Goal: Information Seeking & Learning: Learn about a topic

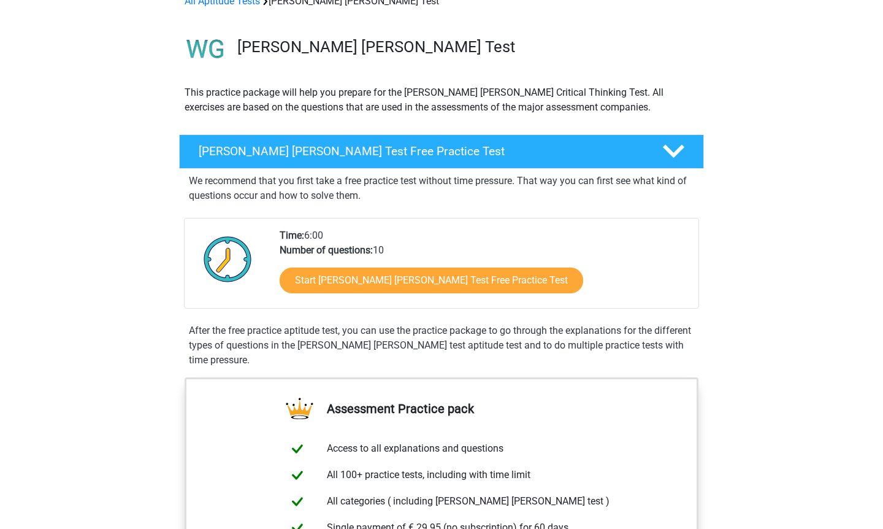
scroll to position [61, 0]
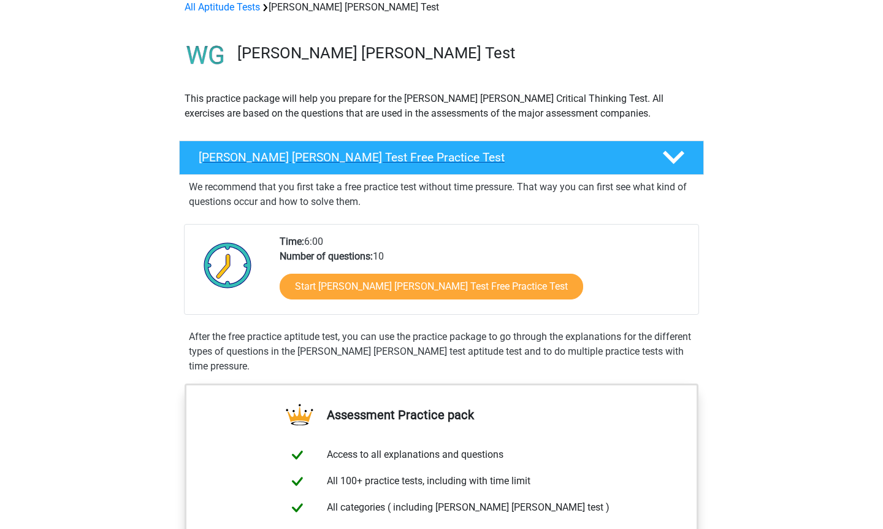
click at [433, 148] on div "Watson Glaser Test Free Practice Test" at bounding box center [441, 157] width 525 height 34
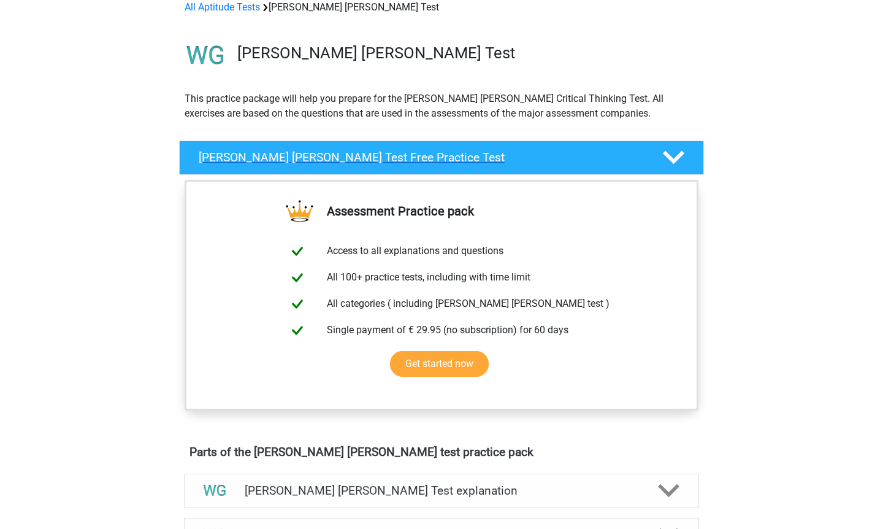
click at [433, 148] on div "Watson Glaser Test Free Practice Test" at bounding box center [441, 157] width 525 height 34
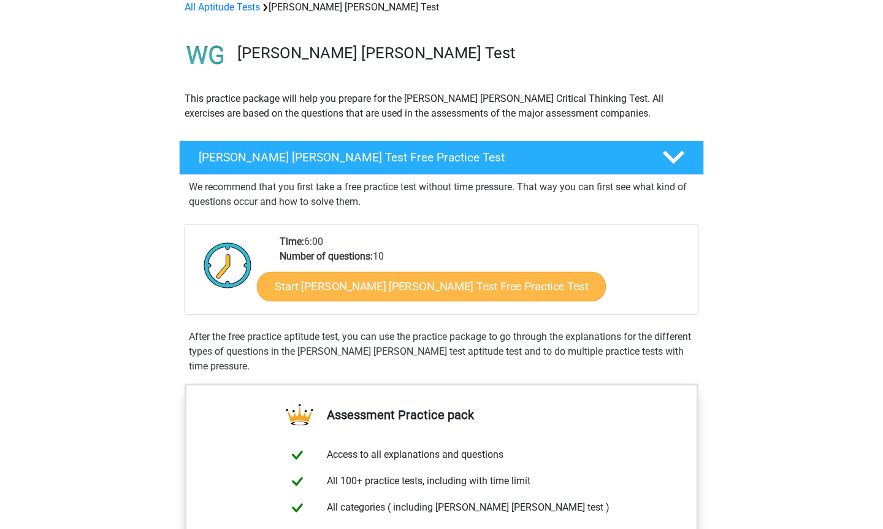
click at [368, 276] on link "Start Watson Glaser Test Free Practice Test" at bounding box center [431, 286] width 349 height 29
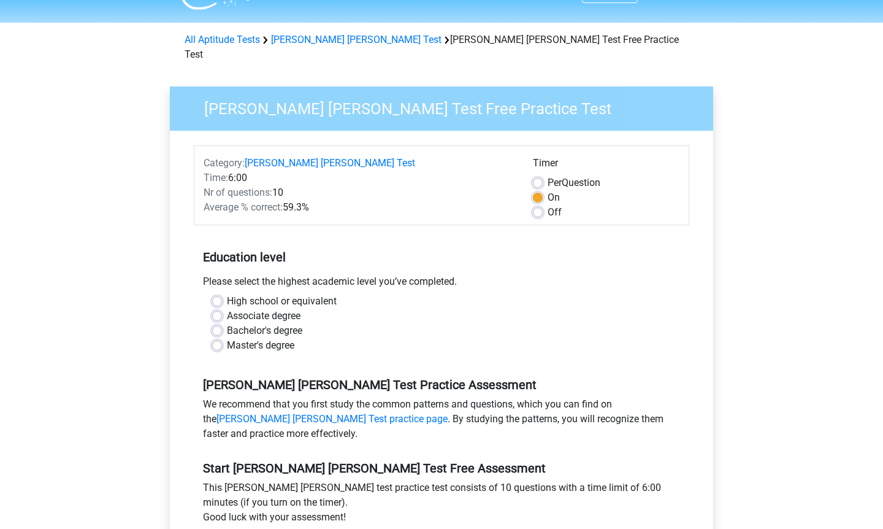
scroll to position [34, 0]
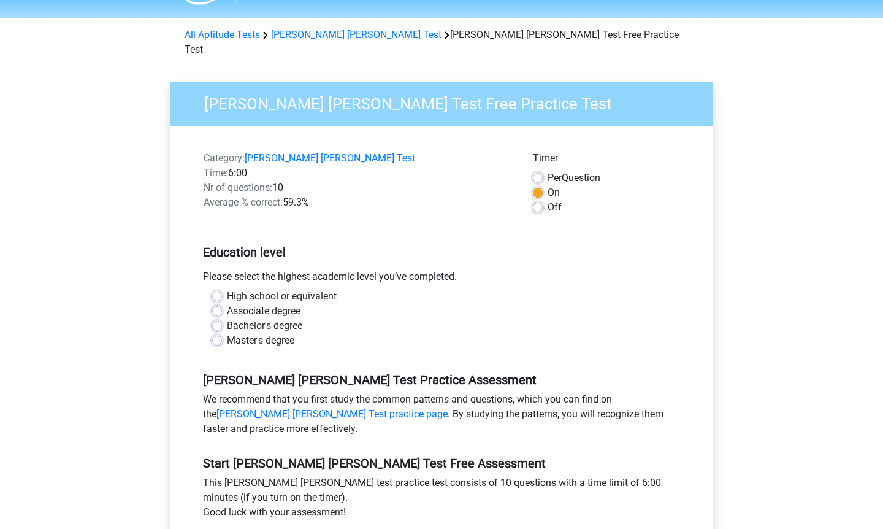
click at [220, 333] on div "Master's degree" at bounding box center [441, 340] width 459 height 15
click at [227, 333] on label "Master's degree" at bounding box center [260, 340] width 67 height 15
click at [218, 333] on input "Master's degree" at bounding box center [217, 339] width 10 height 12
radio input "true"
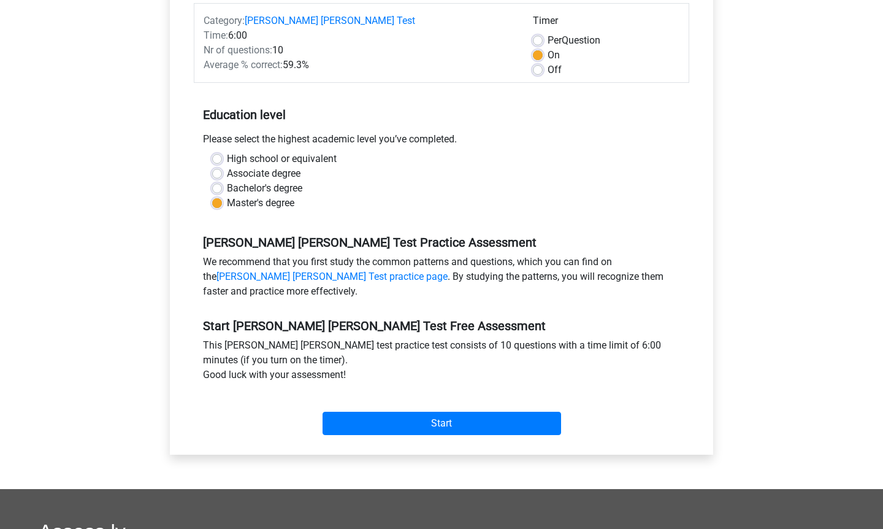
scroll to position [170, 0]
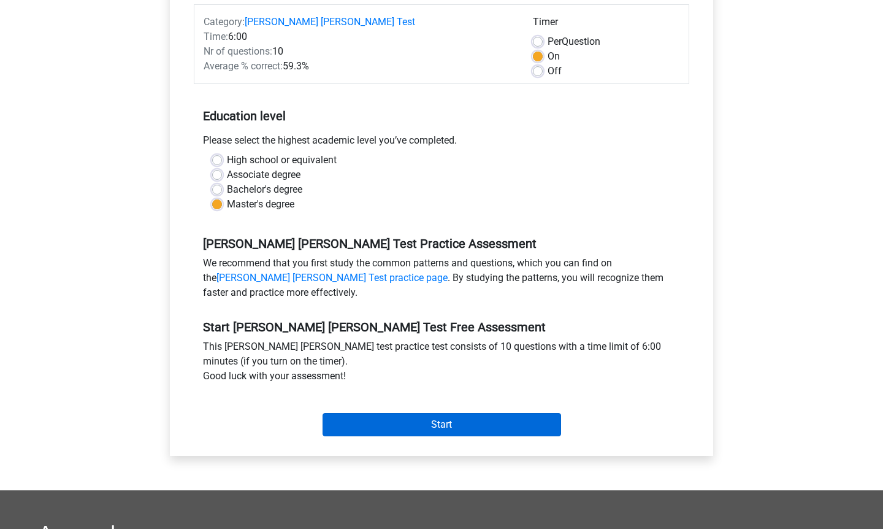
click at [471, 413] on input "Start" at bounding box center [442, 424] width 239 height 23
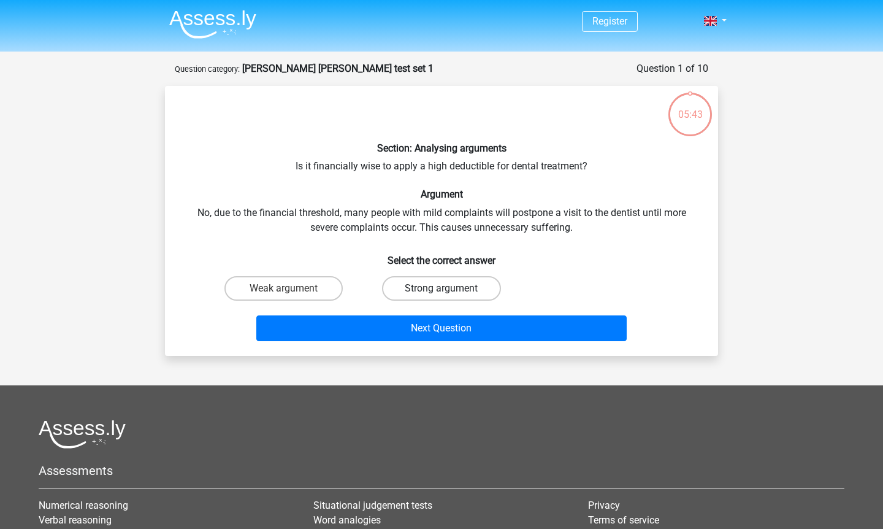
click at [430, 279] on label "Strong argument" at bounding box center [441, 288] width 118 height 25
click at [442, 288] on input "Strong argument" at bounding box center [446, 292] width 8 height 8
radio input "true"
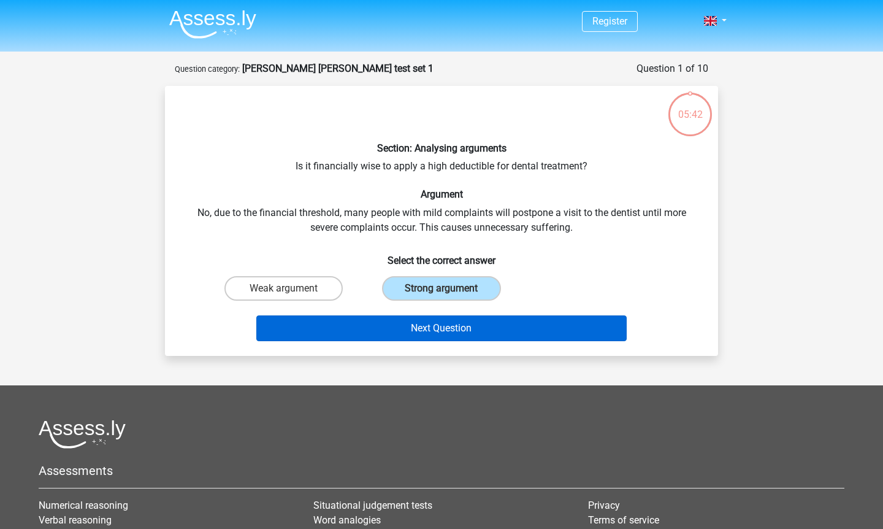
click at [431, 326] on button "Next Question" at bounding box center [441, 328] width 371 height 26
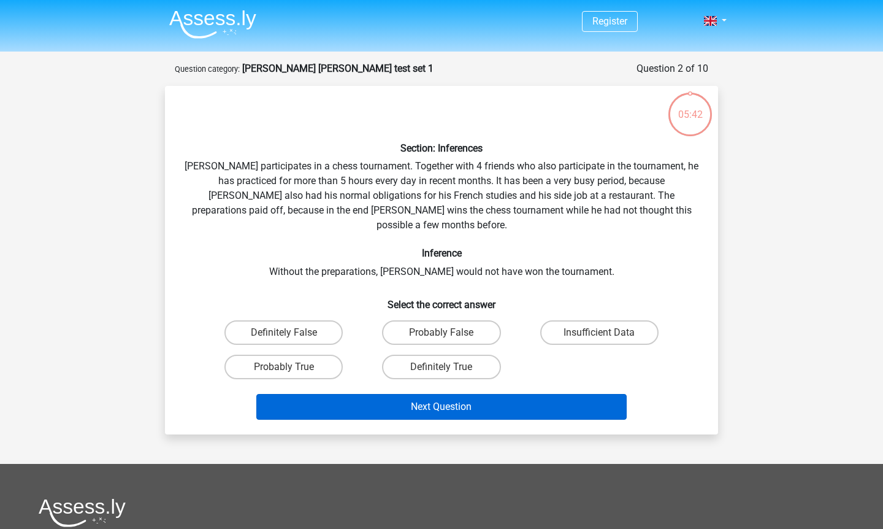
scroll to position [61, 0]
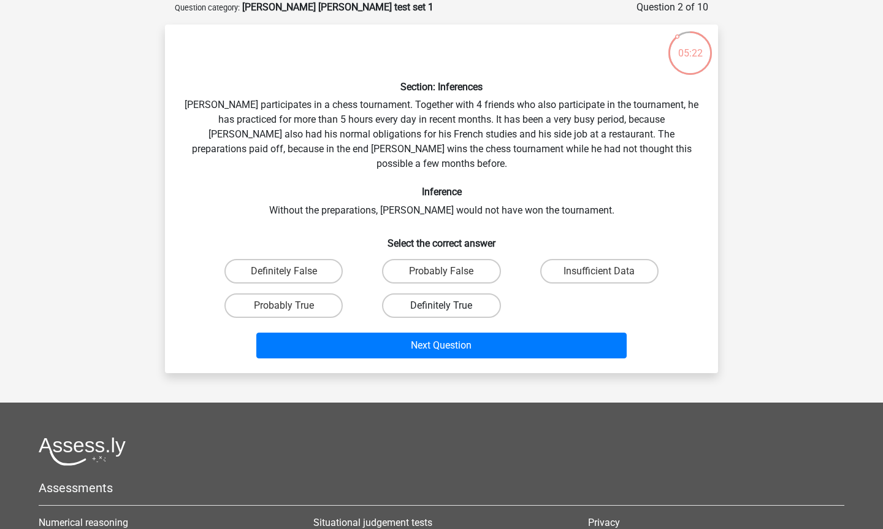
click at [432, 293] on label "Definitely True" at bounding box center [441, 305] width 118 height 25
click at [442, 306] on input "Definitely True" at bounding box center [446, 310] width 8 height 8
radio input "true"
click at [328, 296] on label "Probably True" at bounding box center [284, 305] width 118 height 25
click at [292, 306] on input "Probably True" at bounding box center [288, 310] width 8 height 8
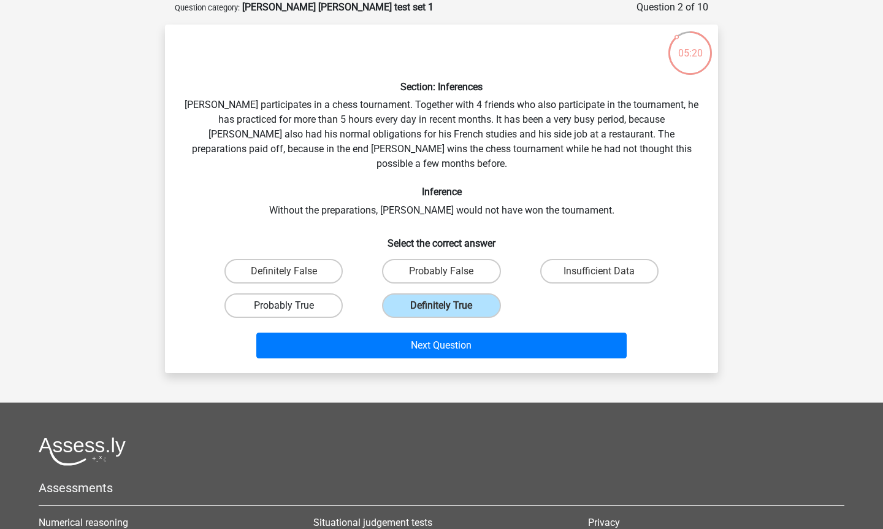
radio input "true"
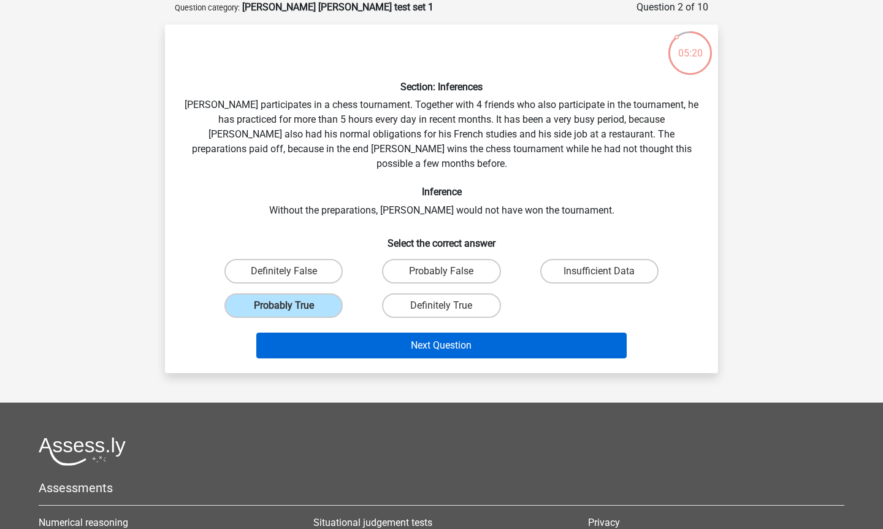
click at [374, 333] on button "Next Question" at bounding box center [441, 346] width 371 height 26
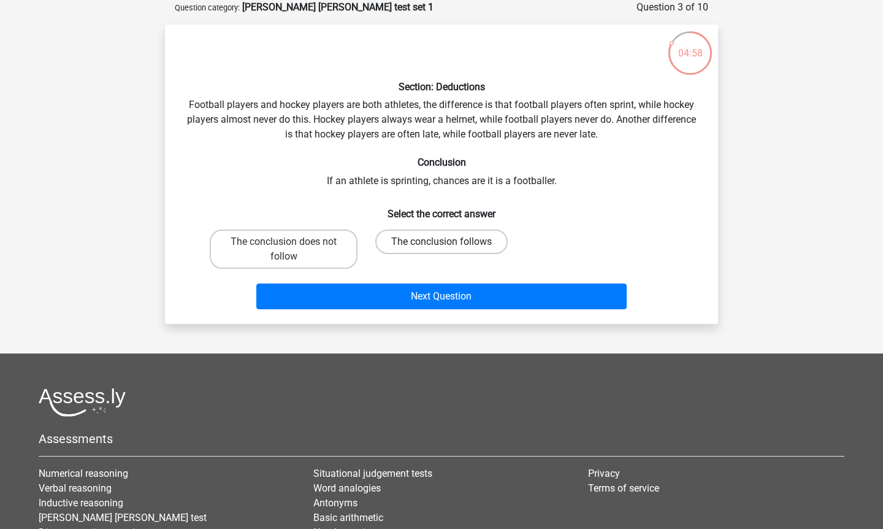
click at [425, 239] on label "The conclusion follows" at bounding box center [441, 241] width 133 height 25
click at [442, 242] on input "The conclusion follows" at bounding box center [446, 246] width 8 height 8
radio input "true"
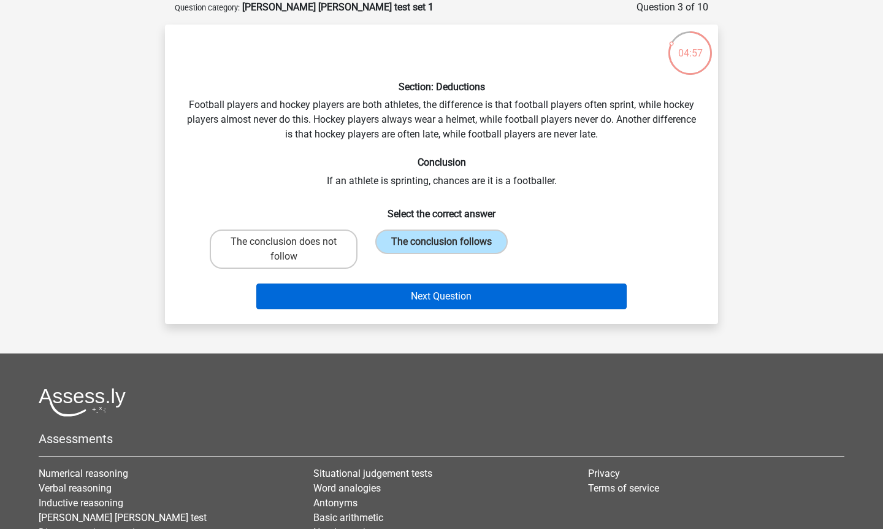
click at [417, 296] on button "Next Question" at bounding box center [441, 296] width 371 height 26
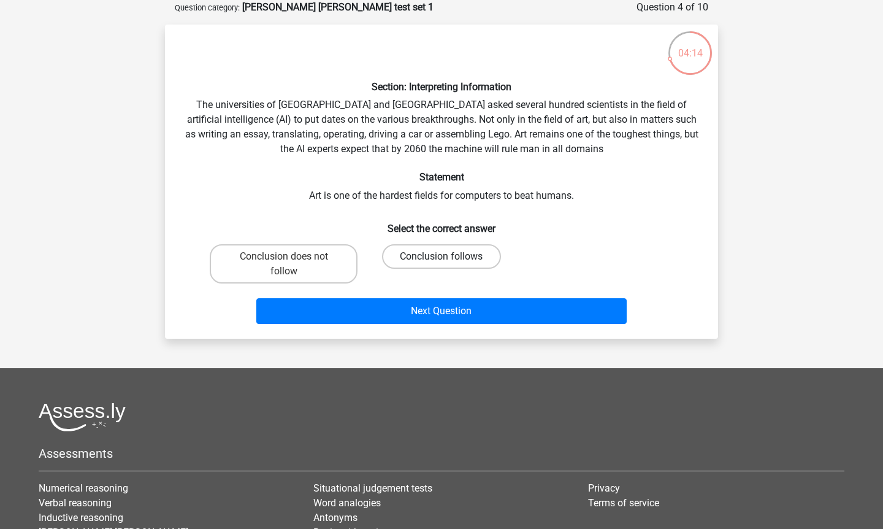
click at [429, 247] on label "Conclusion follows" at bounding box center [441, 256] width 118 height 25
click at [442, 256] on input "Conclusion follows" at bounding box center [446, 260] width 8 height 8
radio input "true"
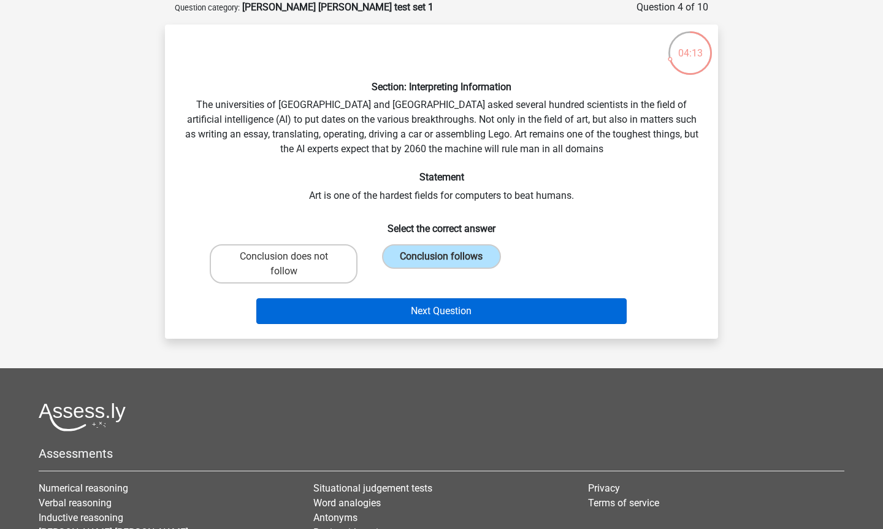
click at [429, 307] on button "Next Question" at bounding box center [441, 311] width 371 height 26
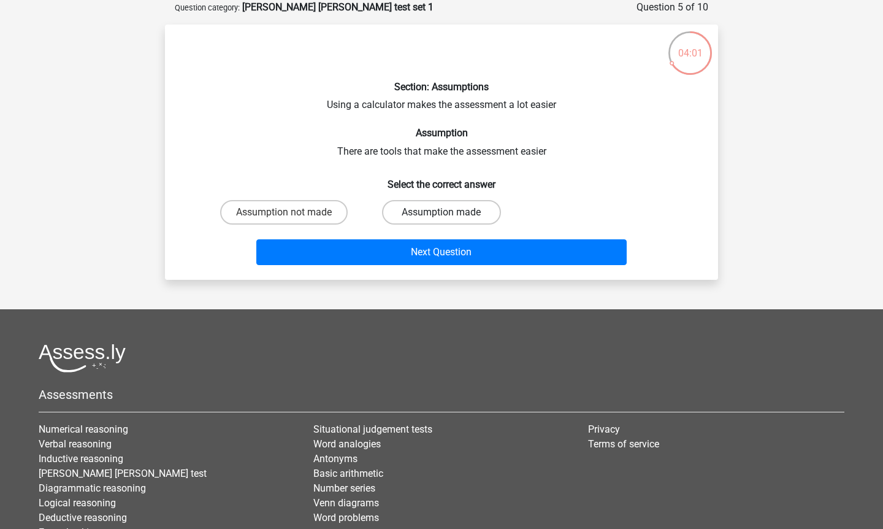
click at [446, 209] on label "Assumption made" at bounding box center [441, 212] width 118 height 25
click at [446, 212] on input "Assumption made" at bounding box center [446, 216] width 8 height 8
radio input "true"
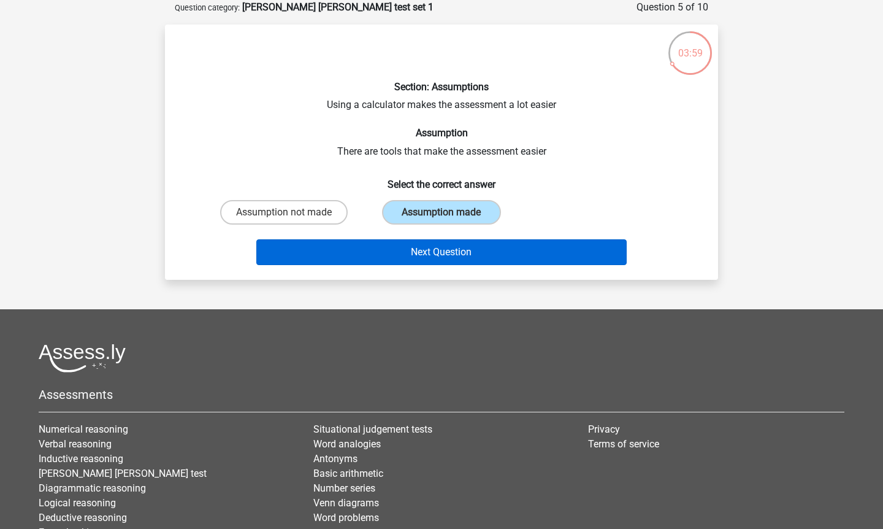
click at [440, 242] on button "Next Question" at bounding box center [441, 252] width 371 height 26
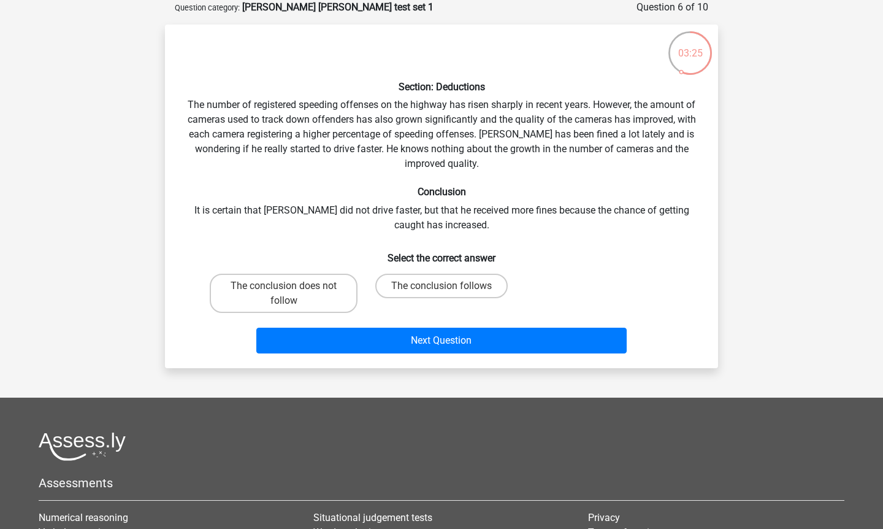
click at [317, 271] on div "The conclusion does not follow" at bounding box center [284, 293] width 158 height 49
click at [310, 313] on div "The conclusion does not follow" at bounding box center [284, 293] width 158 height 49
click at [312, 294] on label "The conclusion does not follow" at bounding box center [284, 293] width 148 height 39
click at [292, 294] on input "The conclusion does not follow" at bounding box center [288, 290] width 8 height 8
radio input "true"
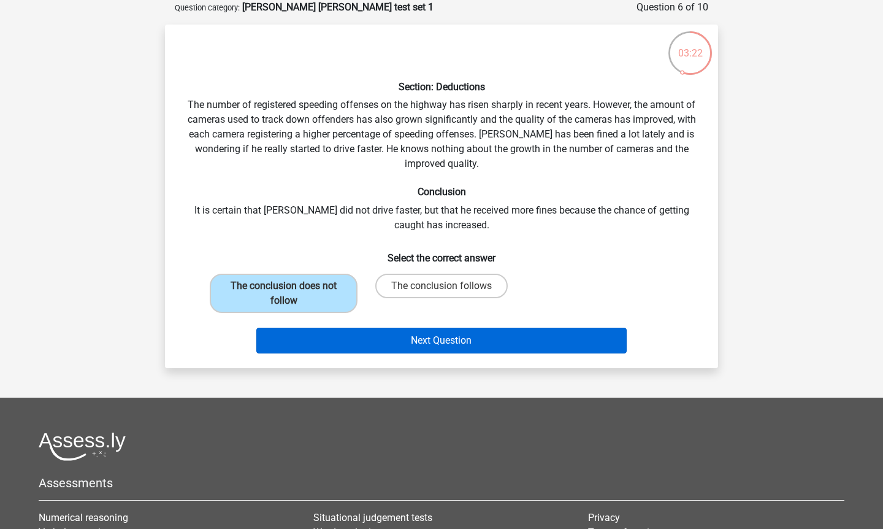
click at [385, 341] on button "Next Question" at bounding box center [441, 341] width 371 height 26
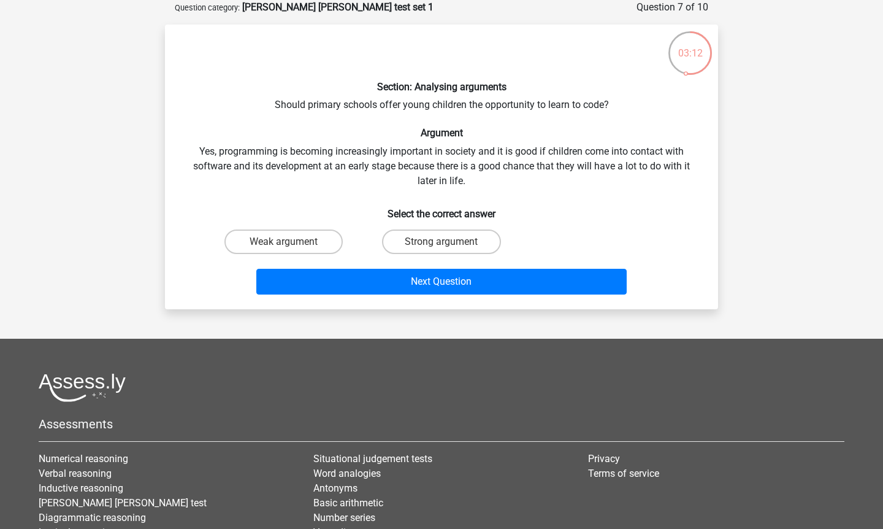
click at [446, 242] on input "Strong argument" at bounding box center [446, 246] width 8 height 8
radio input "true"
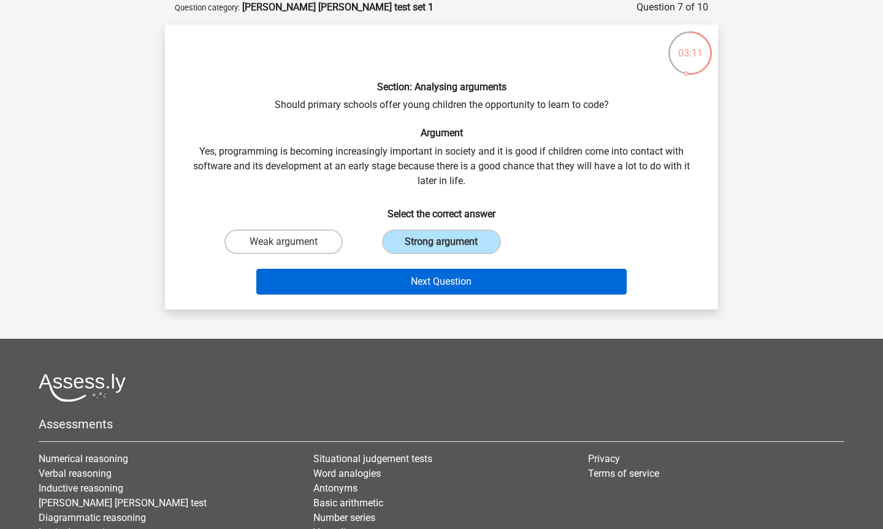
click at [444, 288] on button "Next Question" at bounding box center [441, 282] width 371 height 26
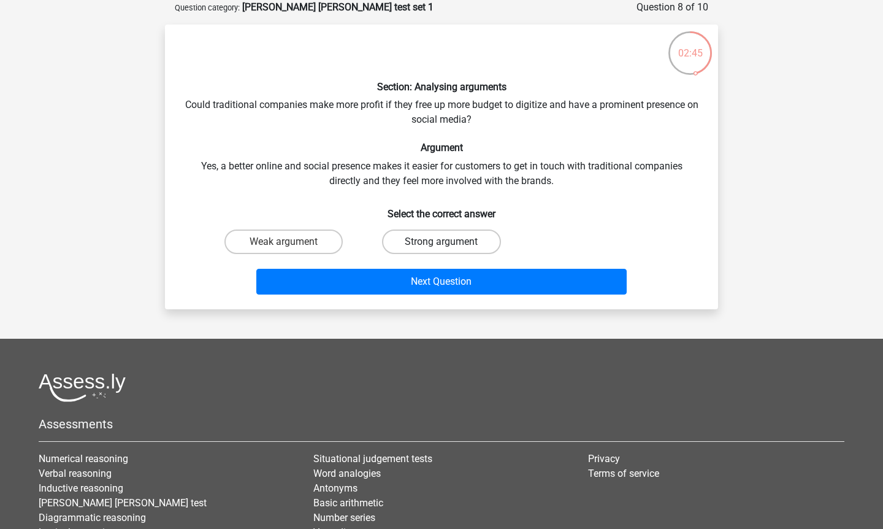
click at [474, 237] on label "Strong argument" at bounding box center [441, 241] width 118 height 25
click at [450, 242] on input "Strong argument" at bounding box center [446, 246] width 8 height 8
radio input "true"
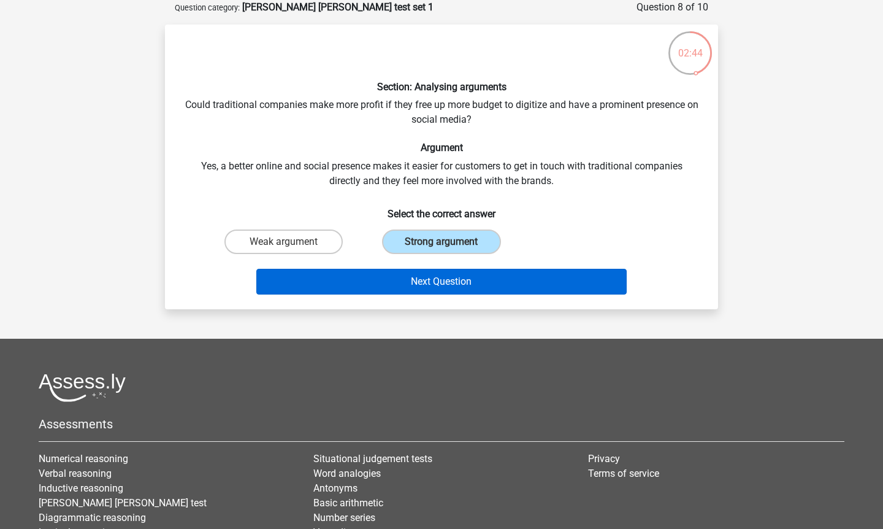
click at [472, 282] on button "Next Question" at bounding box center [441, 282] width 371 height 26
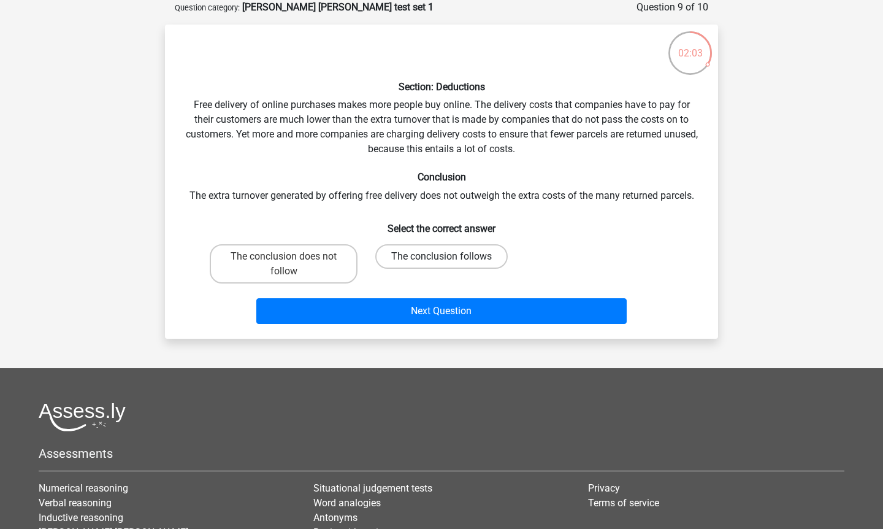
click at [471, 260] on label "The conclusion follows" at bounding box center [441, 256] width 133 height 25
click at [450, 260] on input "The conclusion follows" at bounding box center [446, 260] width 8 height 8
radio input "true"
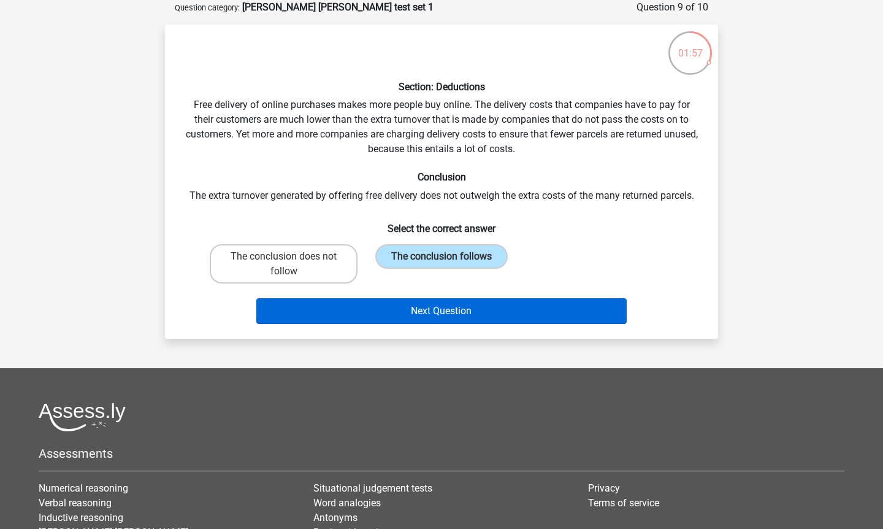
click at [468, 307] on button "Next Question" at bounding box center [441, 311] width 371 height 26
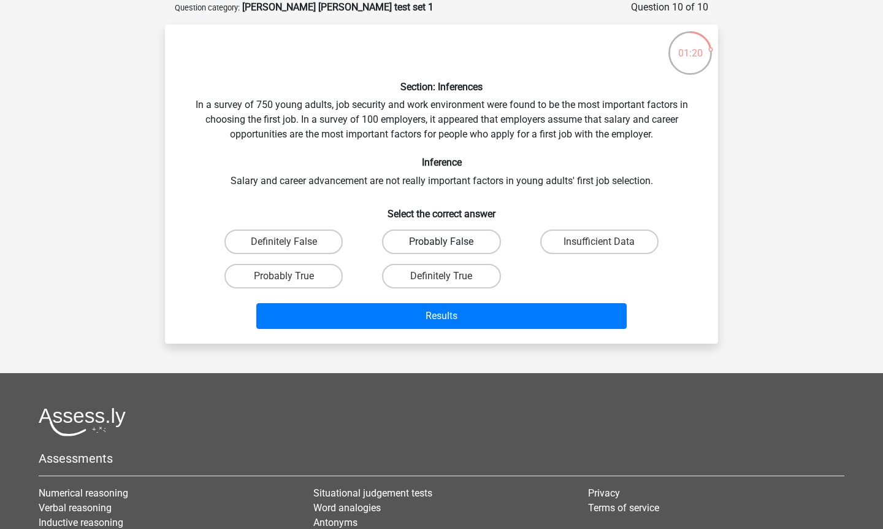
click at [484, 241] on label "Probably False" at bounding box center [441, 241] width 118 height 25
click at [450, 242] on input "Probably False" at bounding box center [446, 246] width 8 height 8
radio input "true"
click at [617, 237] on label "Insufficient Data" at bounding box center [599, 241] width 118 height 25
click at [607, 242] on input "Insufficient Data" at bounding box center [603, 246] width 8 height 8
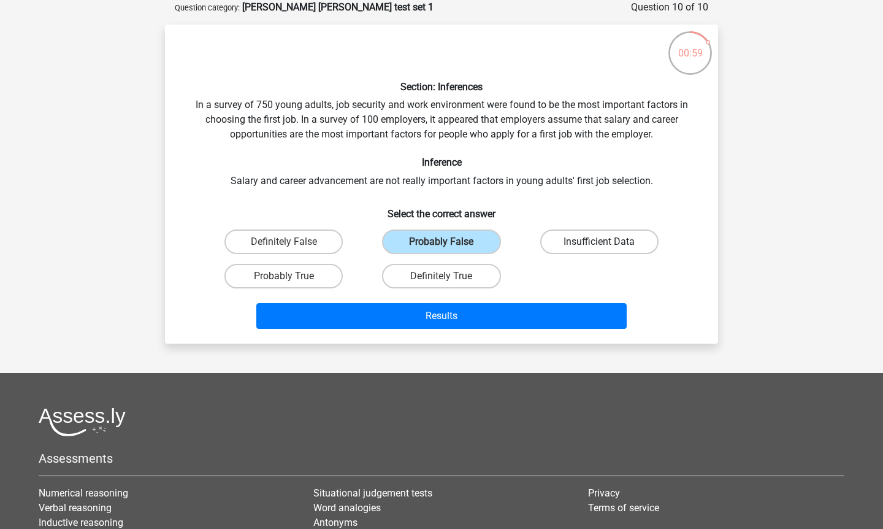
radio input "true"
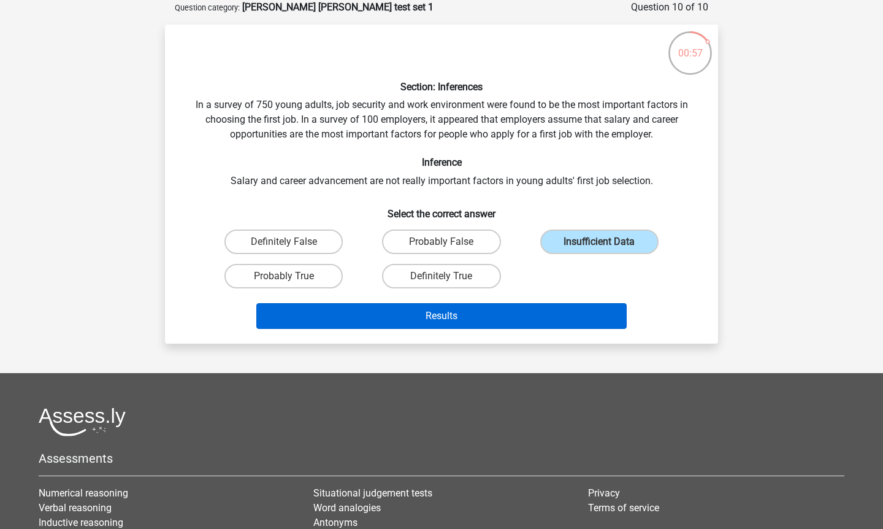
click at [553, 306] on button "Results" at bounding box center [441, 316] width 371 height 26
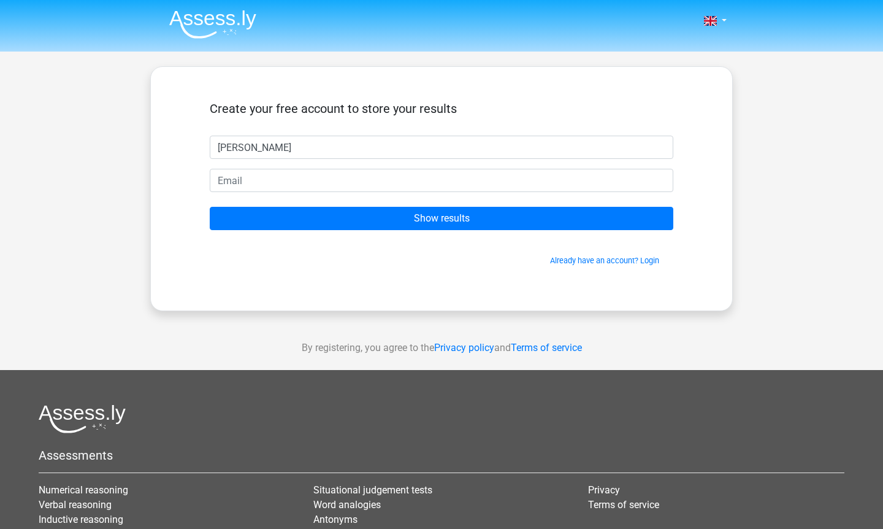
type input "rachel"
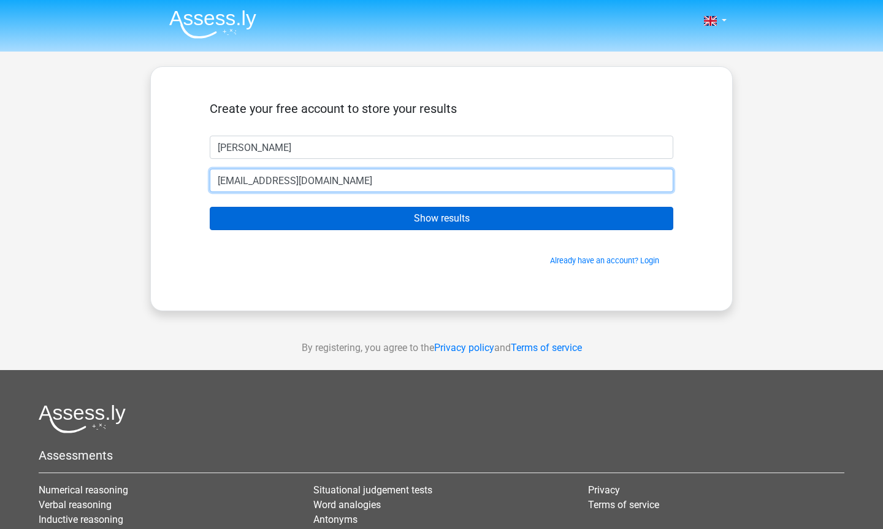
type input "rachel186smith@gmail.com"
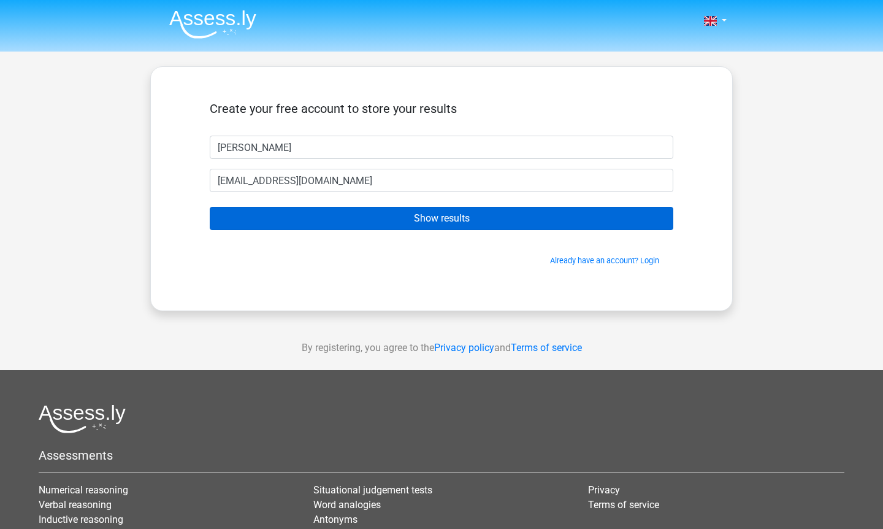
click at [481, 220] on input "Show results" at bounding box center [442, 218] width 464 height 23
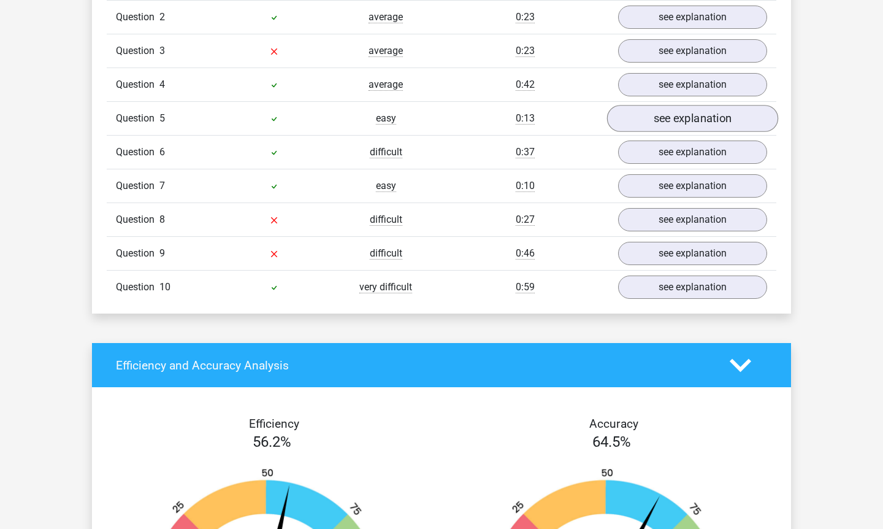
scroll to position [1074, 0]
click at [705, 212] on link "see explanation" at bounding box center [692, 219] width 171 height 27
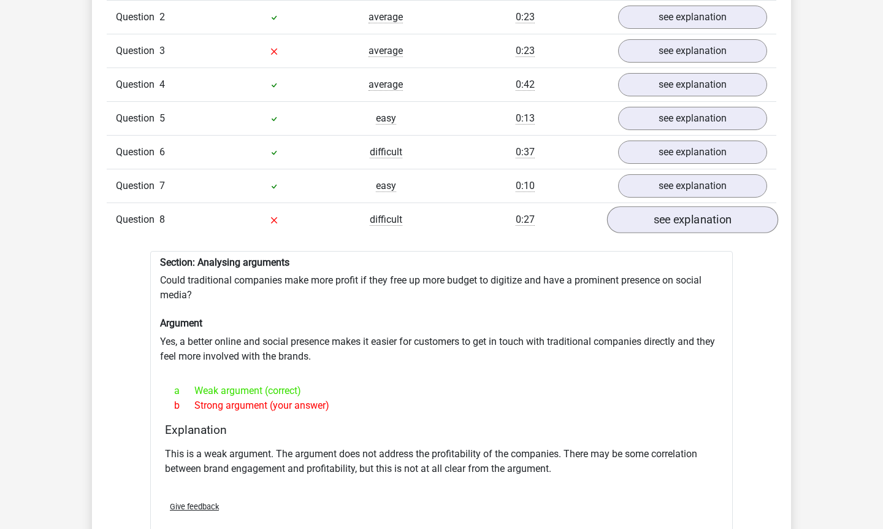
click at [705, 212] on link "see explanation" at bounding box center [692, 219] width 171 height 27
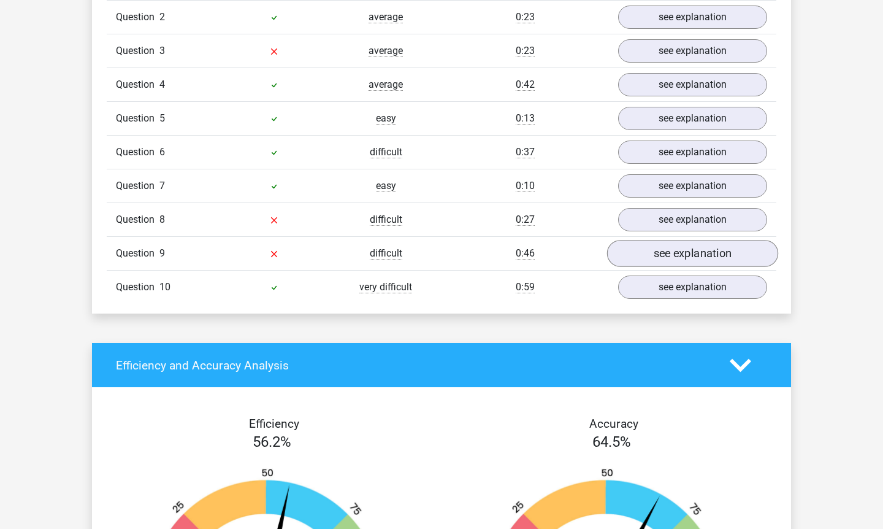
click at [697, 245] on link "see explanation" at bounding box center [692, 253] width 171 height 27
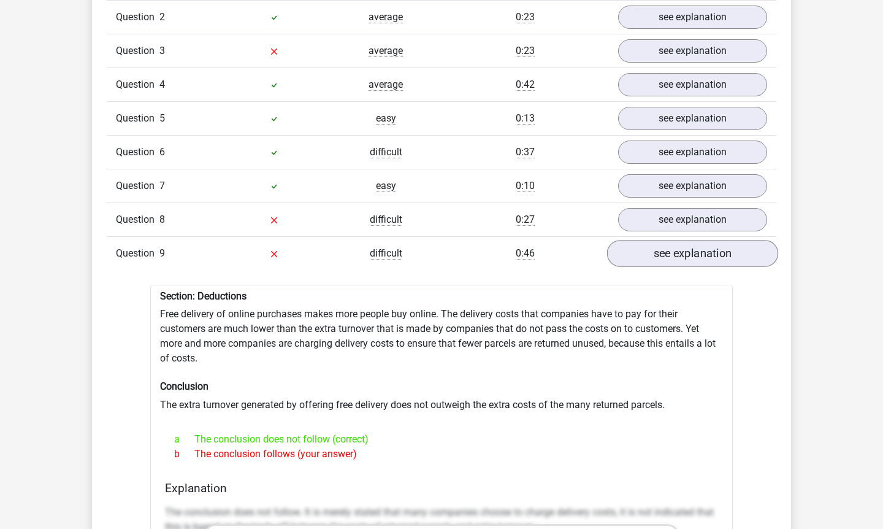
click at [698, 241] on link "see explanation" at bounding box center [692, 253] width 171 height 27
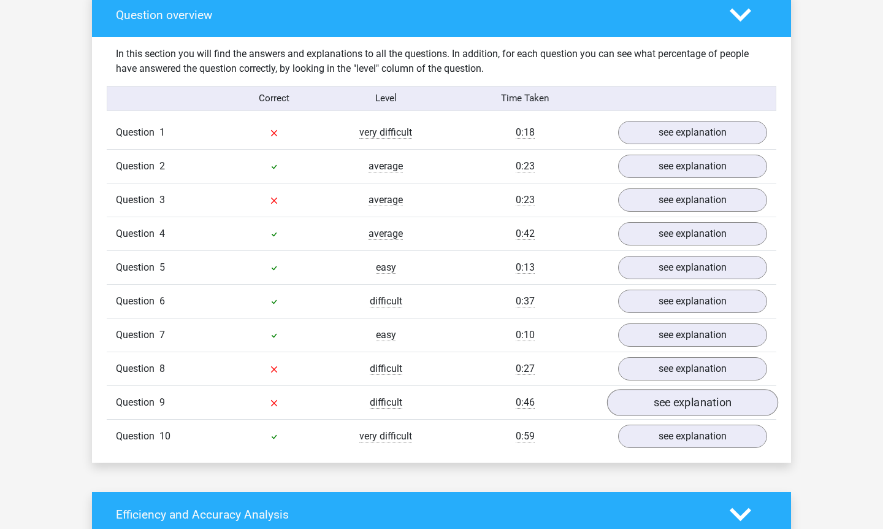
scroll to position [925, 0]
click at [683, 196] on link "see explanation" at bounding box center [692, 199] width 171 height 27
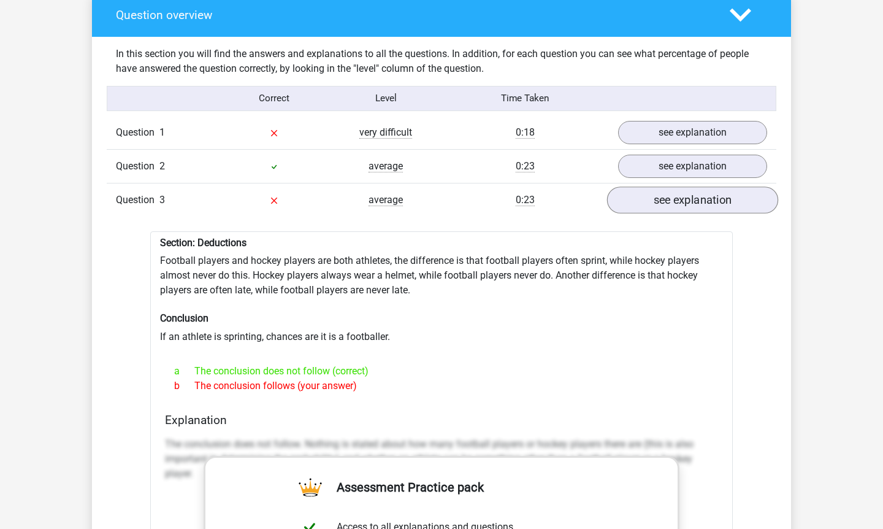
click at [683, 196] on link "see explanation" at bounding box center [692, 199] width 171 height 27
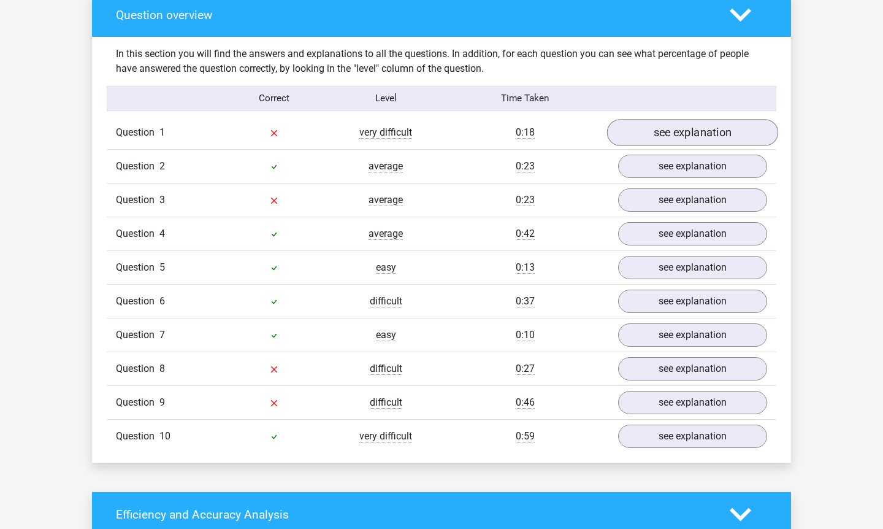
click at [699, 119] on link "see explanation" at bounding box center [692, 132] width 171 height 27
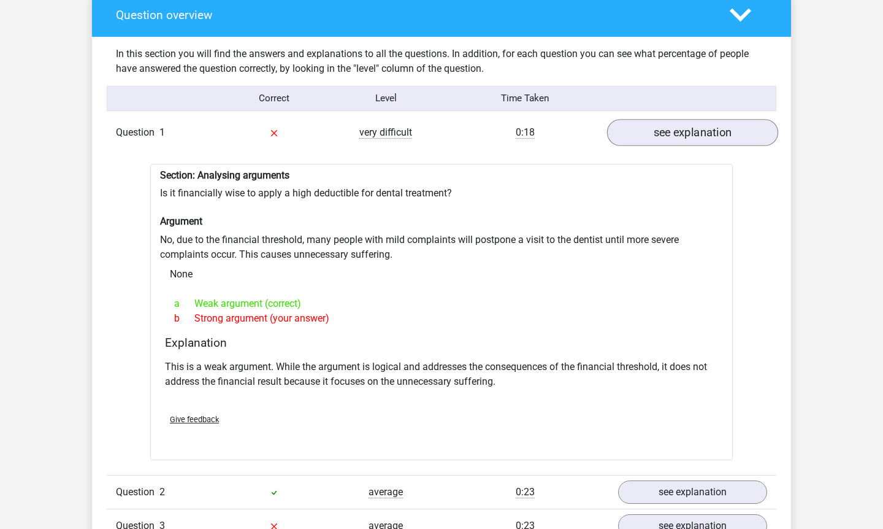
click at [709, 123] on link "see explanation" at bounding box center [692, 132] width 171 height 27
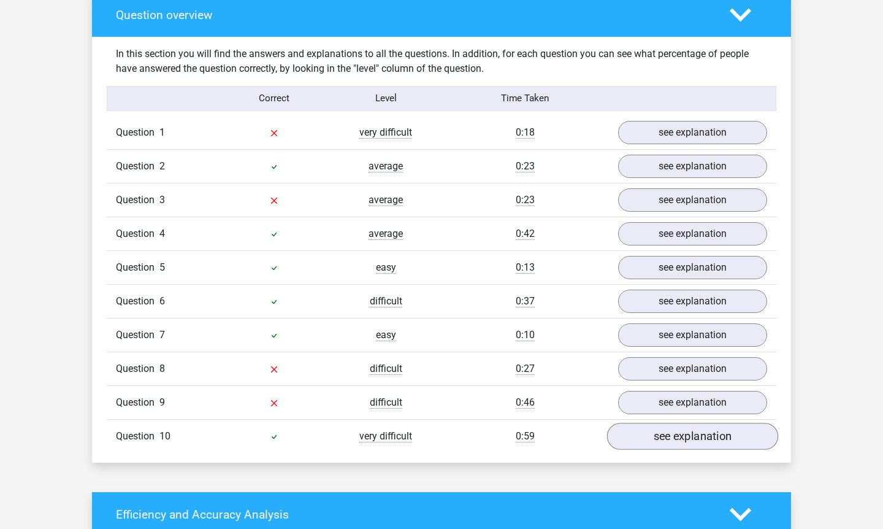
click at [664, 437] on link "see explanation" at bounding box center [692, 436] width 171 height 27
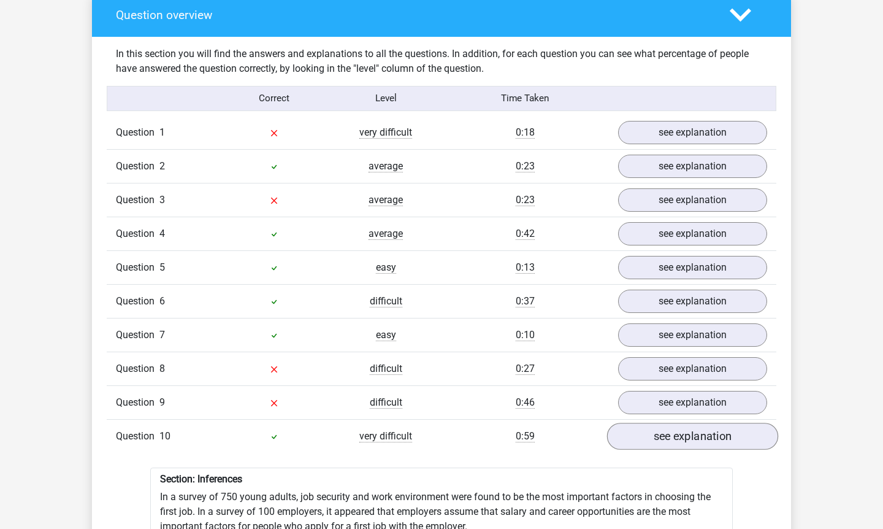
click at [664, 437] on link "see explanation" at bounding box center [692, 436] width 171 height 27
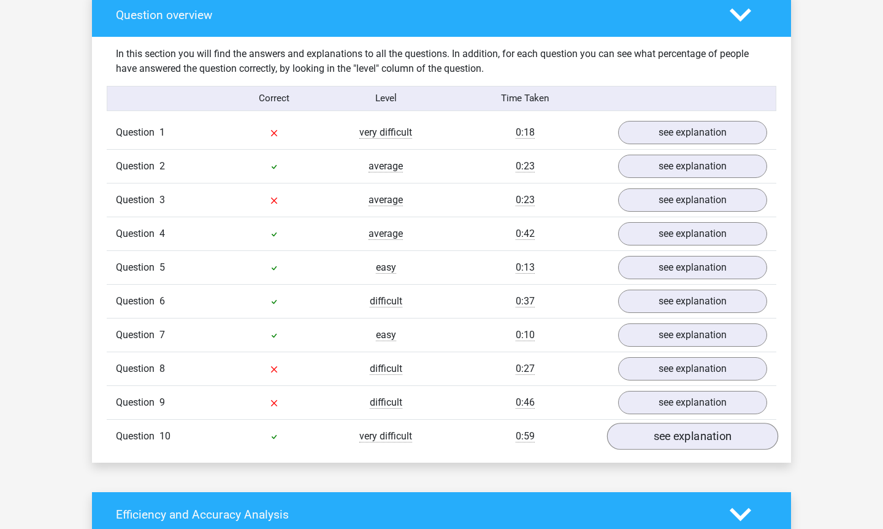
click at [664, 437] on link "see explanation" at bounding box center [692, 436] width 171 height 27
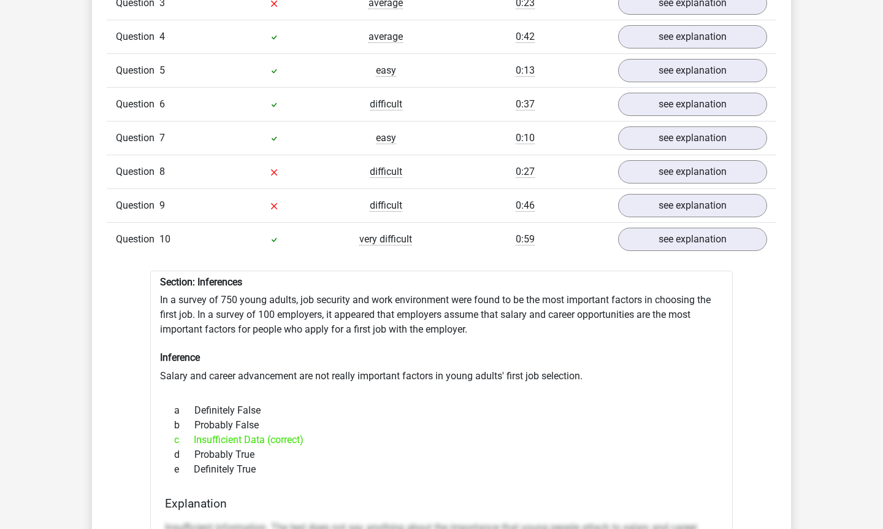
scroll to position [1120, 0]
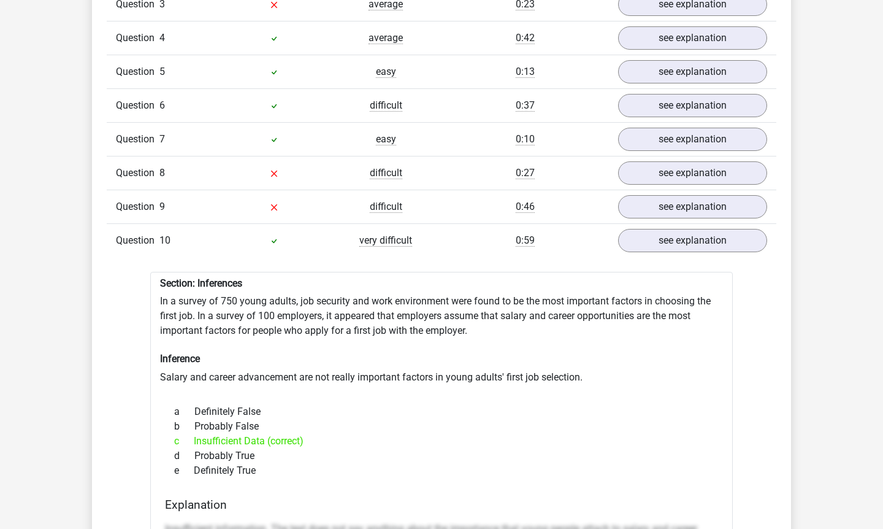
click at [672, 453] on div "d Probably True" at bounding box center [441, 455] width 553 height 15
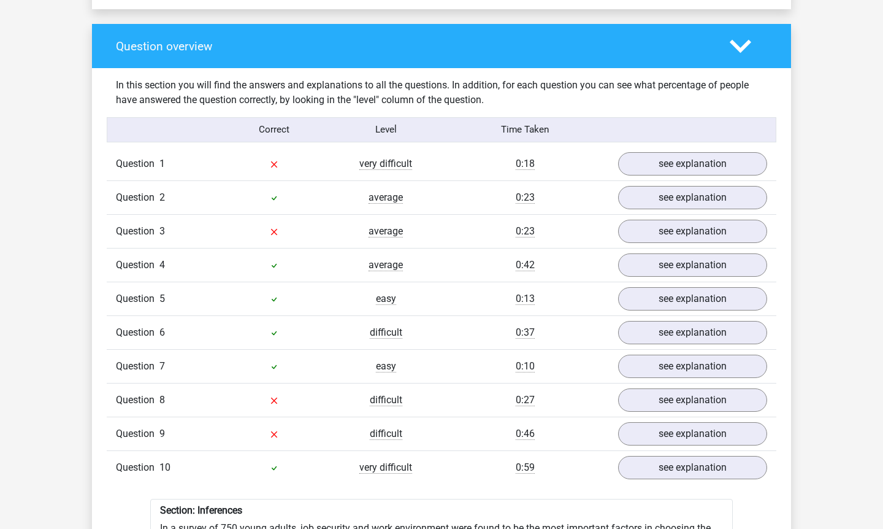
scroll to position [908, 0]
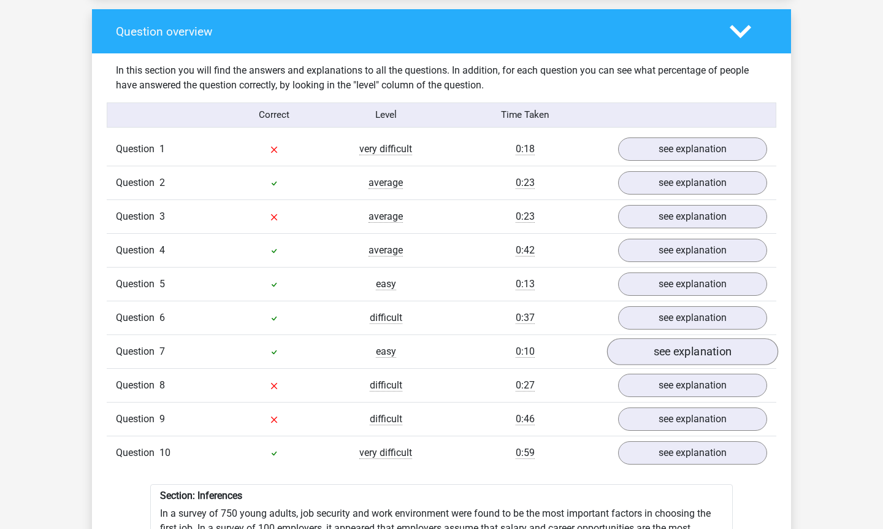
click at [686, 345] on link "see explanation" at bounding box center [692, 351] width 171 height 27
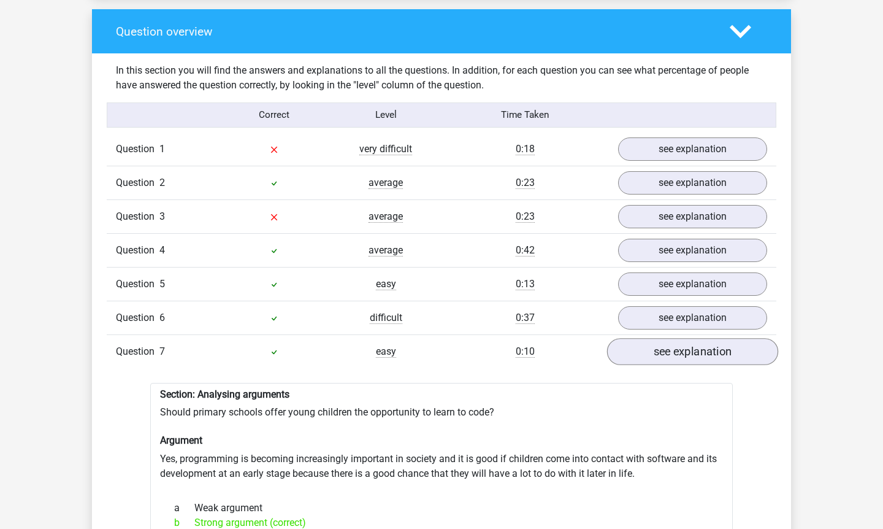
click at [686, 344] on link "see explanation" at bounding box center [692, 351] width 171 height 27
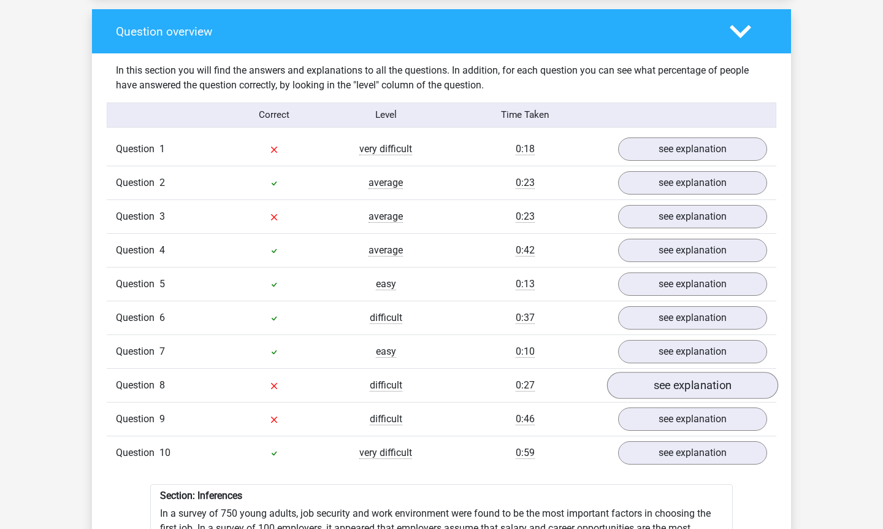
click at [680, 379] on link "see explanation" at bounding box center [692, 385] width 171 height 27
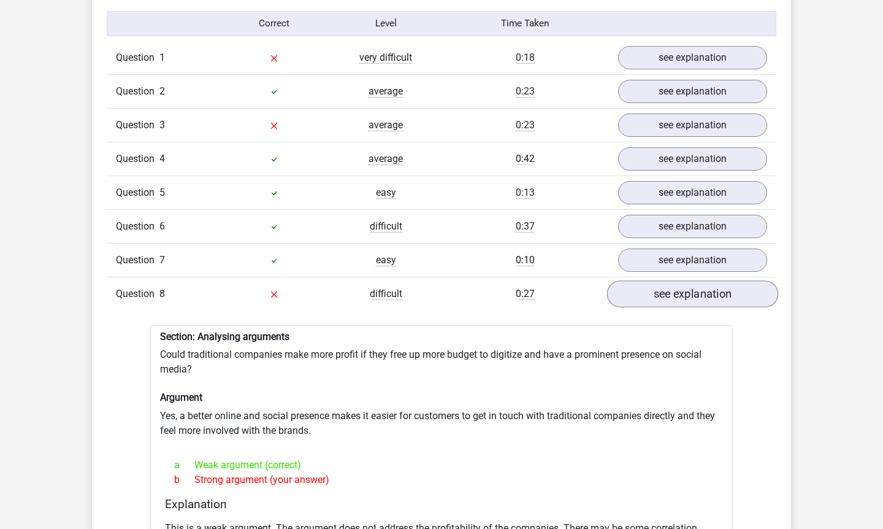
scroll to position [998, 0]
click at [664, 294] on link "see explanation" at bounding box center [692, 295] width 171 height 27
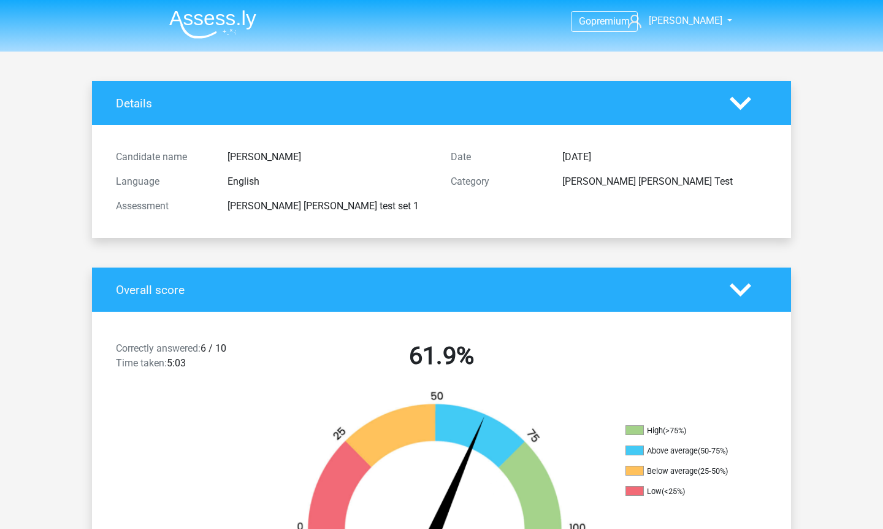
scroll to position [0, 0]
